Goal: Find specific page/section: Find specific page/section

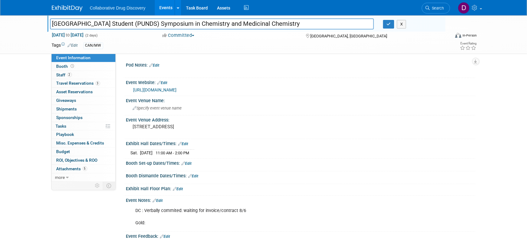
click at [431, 9] on span "Search" at bounding box center [437, 8] width 14 height 5
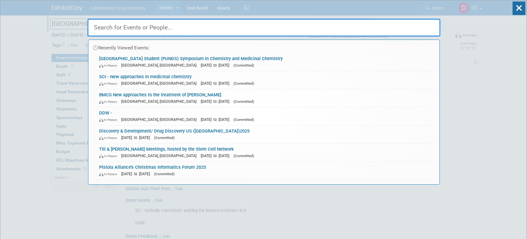
paste input "London Life Sciences Week 2025"
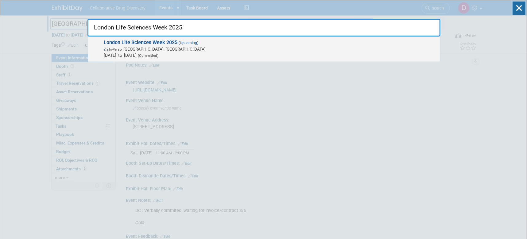
type input "London Life Sciences Week 2025"
click at [123, 55] on span "[DATE] to [DATE] (Committed)" at bounding box center [270, 55] width 333 height 6
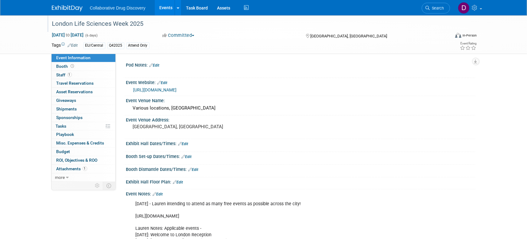
click at [113, 23] on div "London Life Sciences Week 2025" at bounding box center [245, 23] width 390 height 11
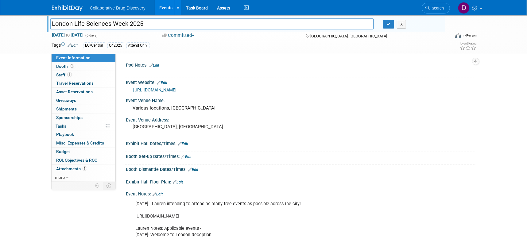
click at [113, 23] on input "London Life Sciences Week 2025" at bounding box center [212, 23] width 324 height 11
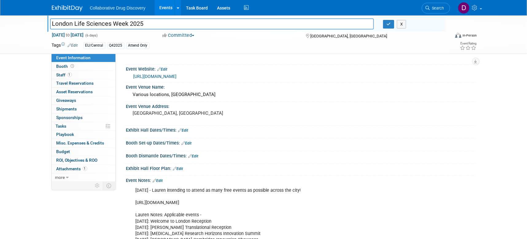
scroll to position [17, 0]
